Goal: Navigation & Orientation: Find specific page/section

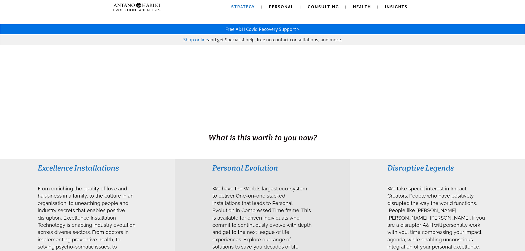
click at [244, 3] on link "Strategy" at bounding box center [243, 7] width 37 height 14
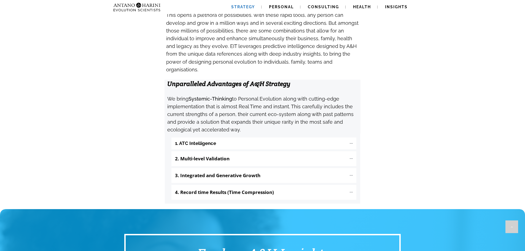
scroll to position [537, 0]
